Goal: Task Accomplishment & Management: Manage account settings

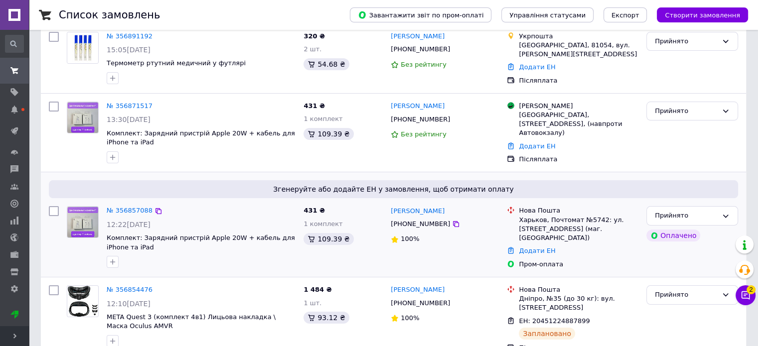
scroll to position [80, 0]
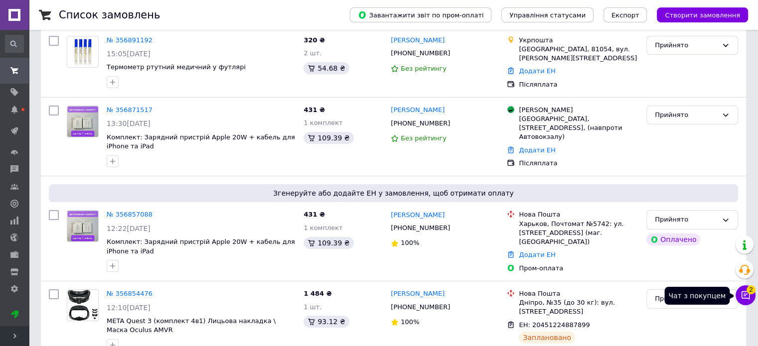
click at [740, 297] on button "Чат з покупцем 2" at bounding box center [746, 296] width 20 height 20
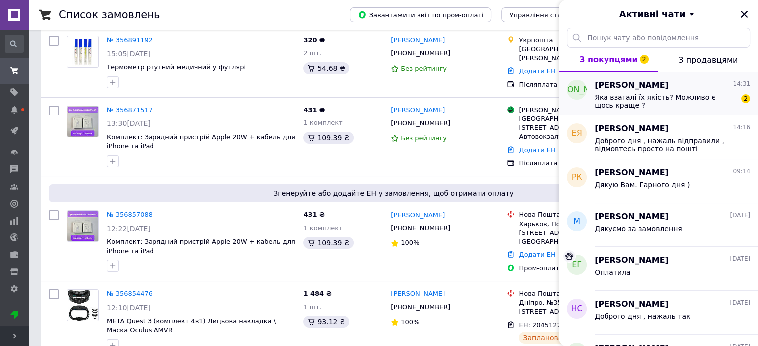
click at [708, 93] on span "Яка взагалі їх якість? Можливо є щось краще ?" at bounding box center [666, 101] width 142 height 16
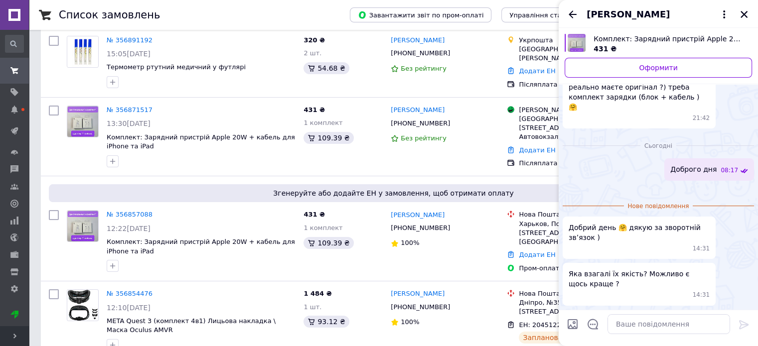
scroll to position [187, 0]
click at [636, 329] on textarea at bounding box center [669, 325] width 123 height 20
type textarea "я"
type textarea "p"
type textarea "х"
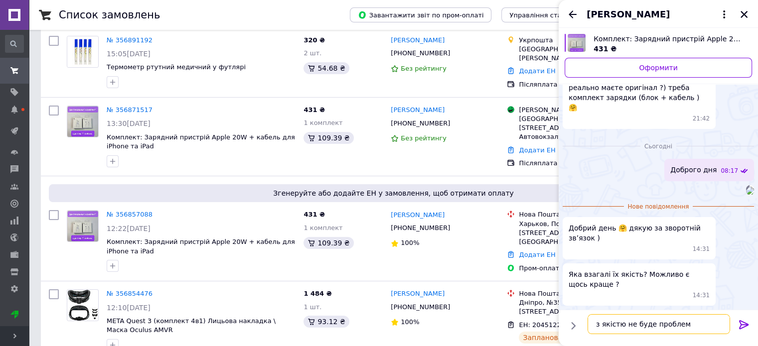
type textarea "з якістю не буде проблем"
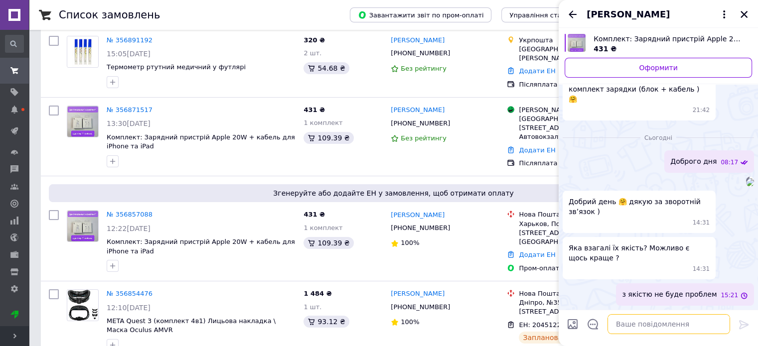
scroll to position [195, 0]
click at [745, 13] on icon "Закрити" at bounding box center [744, 14] width 7 height 7
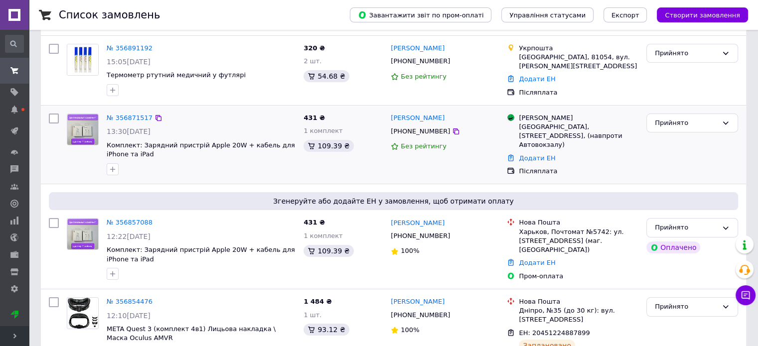
scroll to position [72, 0]
click at [135, 224] on link "№ 356857088" at bounding box center [130, 222] width 46 height 7
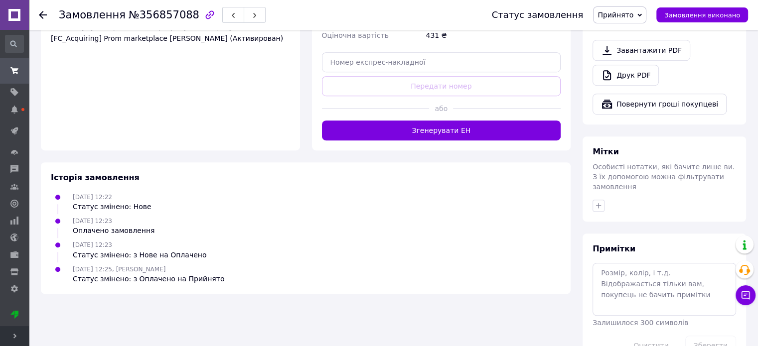
scroll to position [646, 0]
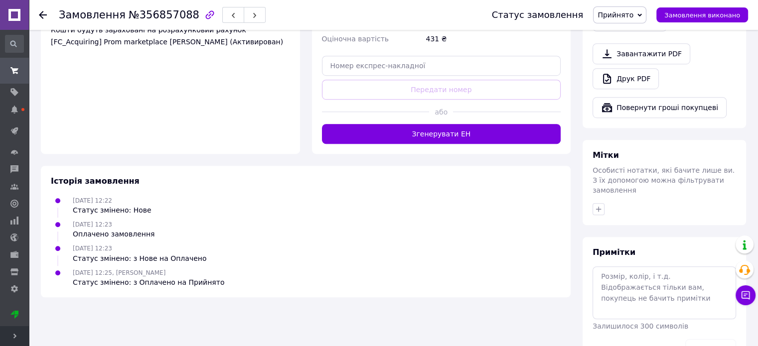
click at [428, 124] on button "Згенерувати ЕН" at bounding box center [441, 134] width 239 height 20
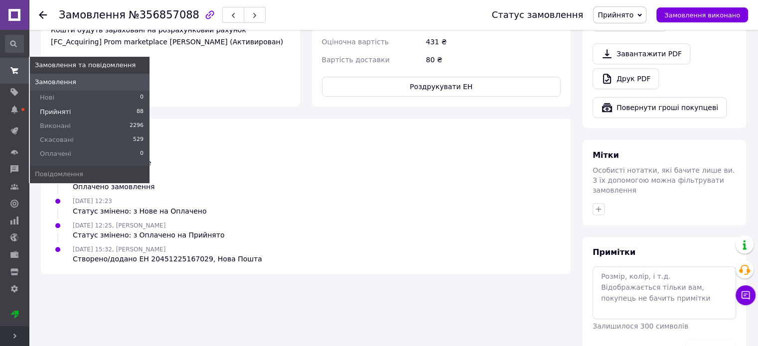
click at [84, 107] on li "Прийняті 88" at bounding box center [90, 112] width 120 height 14
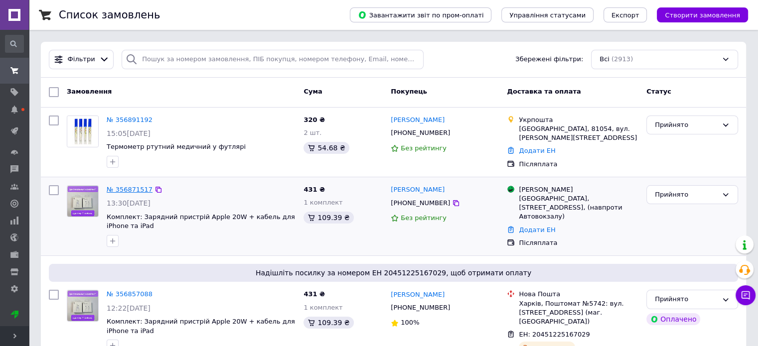
click at [132, 189] on link "№ 356871517" at bounding box center [130, 189] width 46 height 7
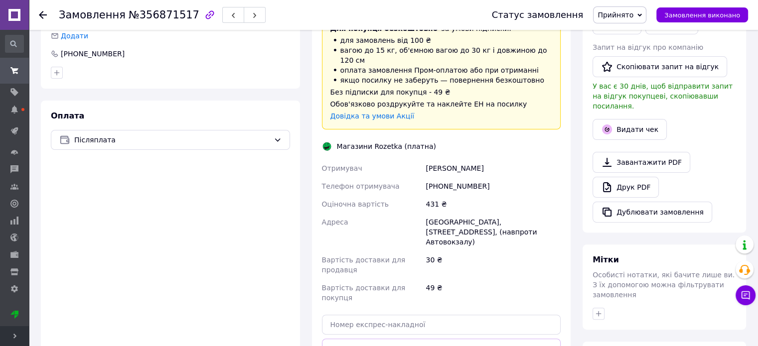
scroll to position [349, 0]
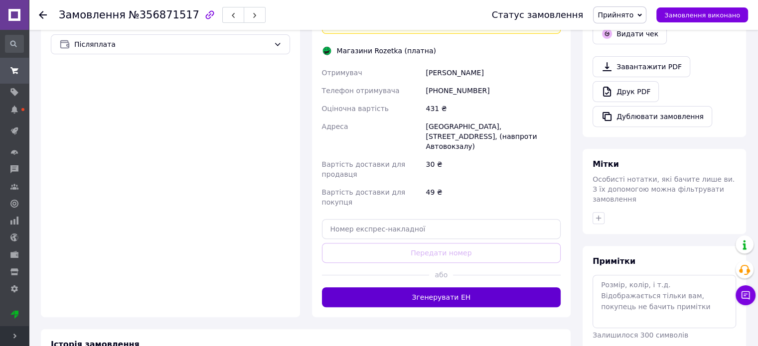
click at [422, 288] on button "Згенерувати ЕН" at bounding box center [441, 298] width 239 height 20
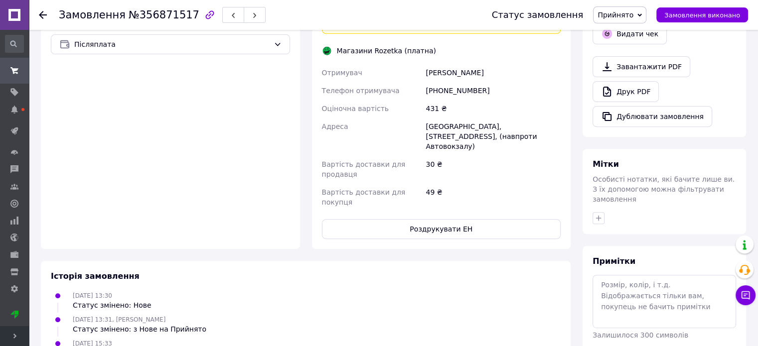
click at [431, 219] on button "Роздрукувати ЕН" at bounding box center [441, 229] width 239 height 20
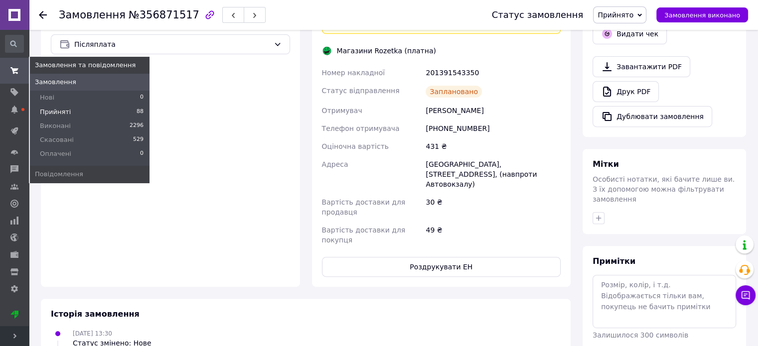
click at [91, 111] on li "Прийняті 88" at bounding box center [90, 112] width 120 height 14
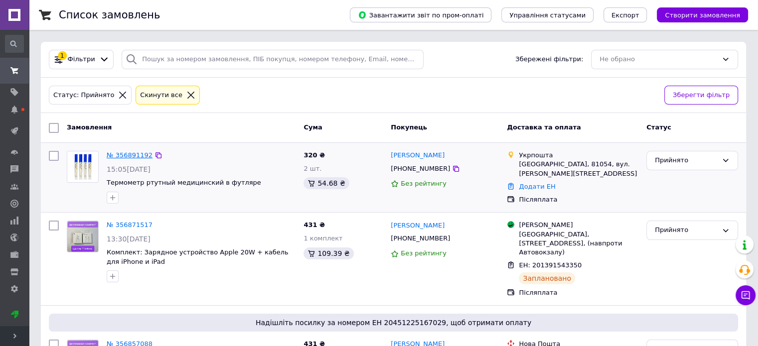
click at [125, 155] on link "№ 356891192" at bounding box center [130, 155] width 46 height 7
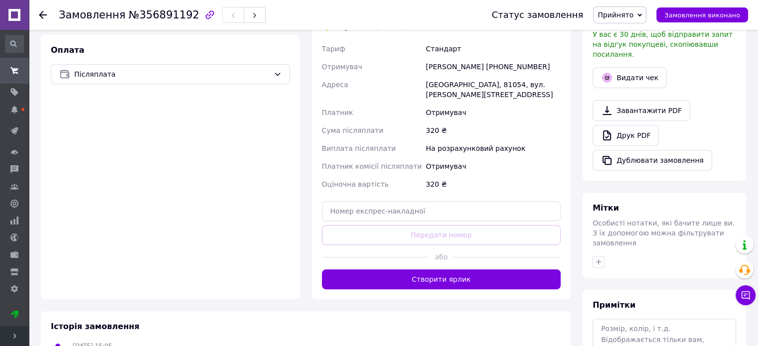
scroll to position [329, 0]
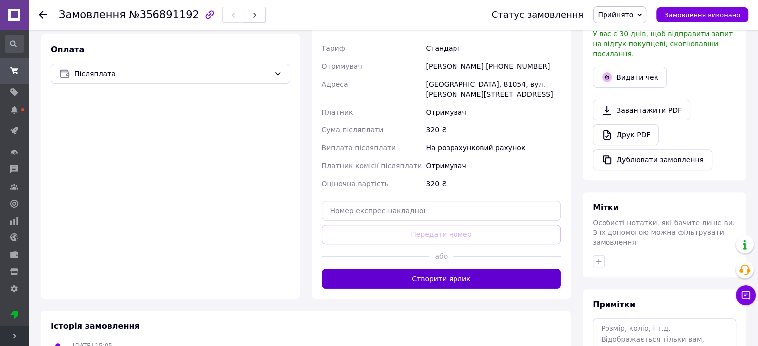
click at [410, 269] on button "Створити ярлик" at bounding box center [441, 279] width 239 height 20
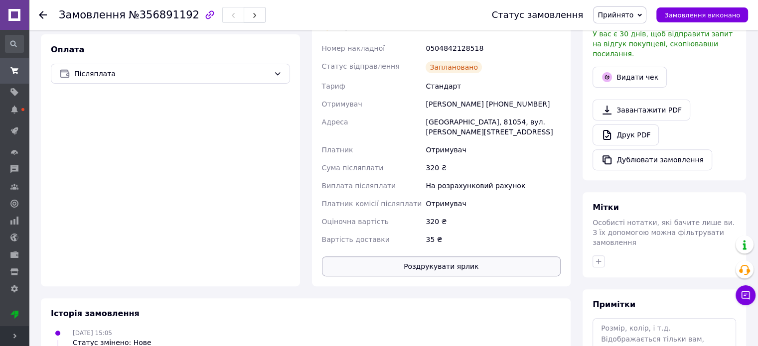
click at [414, 259] on button "Роздрукувати ярлик" at bounding box center [441, 267] width 239 height 20
